Goal: Check status: Check status

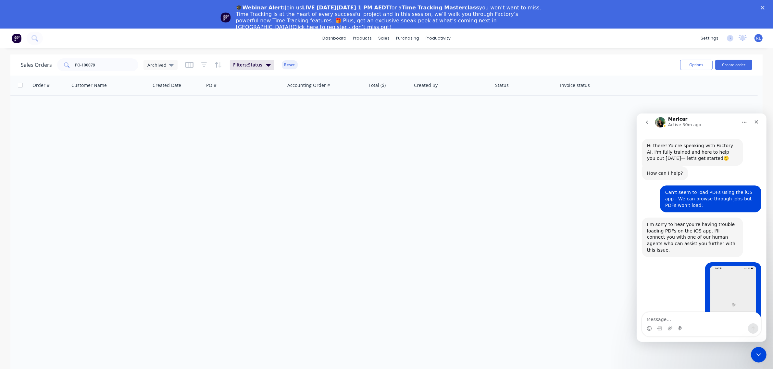
scroll to position [127, 0]
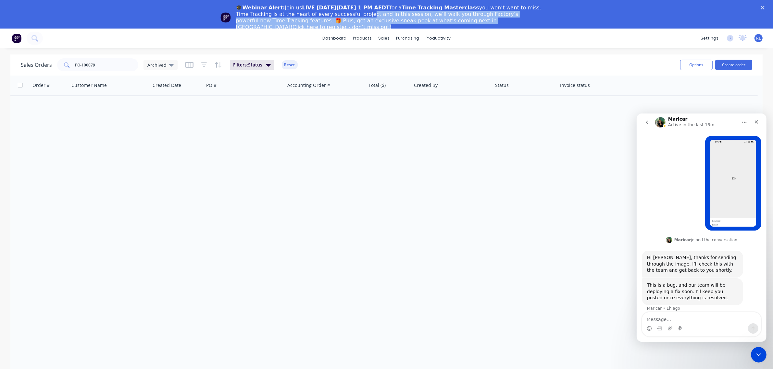
drag, startPoint x: 369, startPoint y: 15, endPoint x: 552, endPoint y: 23, distance: 183.5
click at [552, 23] on div "🎓Webinar Alert: Join us LIVE [DATE][DATE] 1 PM AEDT for a Time Tracking Masterc…" at bounding box center [394, 18] width 317 height 30
click at [566, 18] on div "🎓Webinar Alert: Join us LIVE on Thursday, October 16 at 1 PM AEDT for a Time Tr…" at bounding box center [386, 18] width 773 height 30
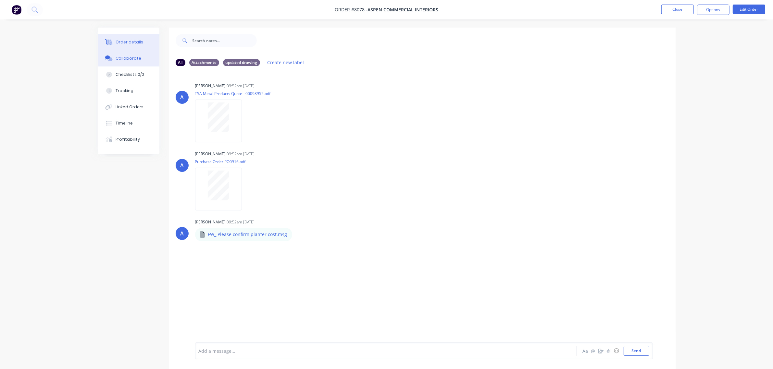
click at [129, 42] on div "Order details" at bounding box center [130, 42] width 28 height 6
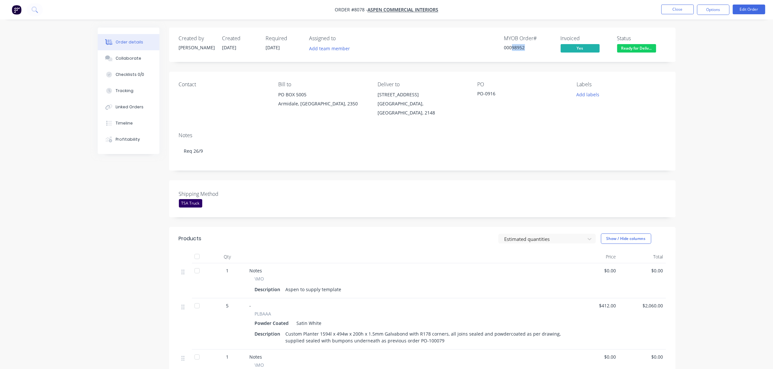
drag, startPoint x: 511, startPoint y: 46, endPoint x: 532, endPoint y: 48, distance: 20.2
click at [532, 48] on div "00098952" at bounding box center [528, 47] width 49 height 7
